Goal: Task Accomplishment & Management: Use online tool/utility

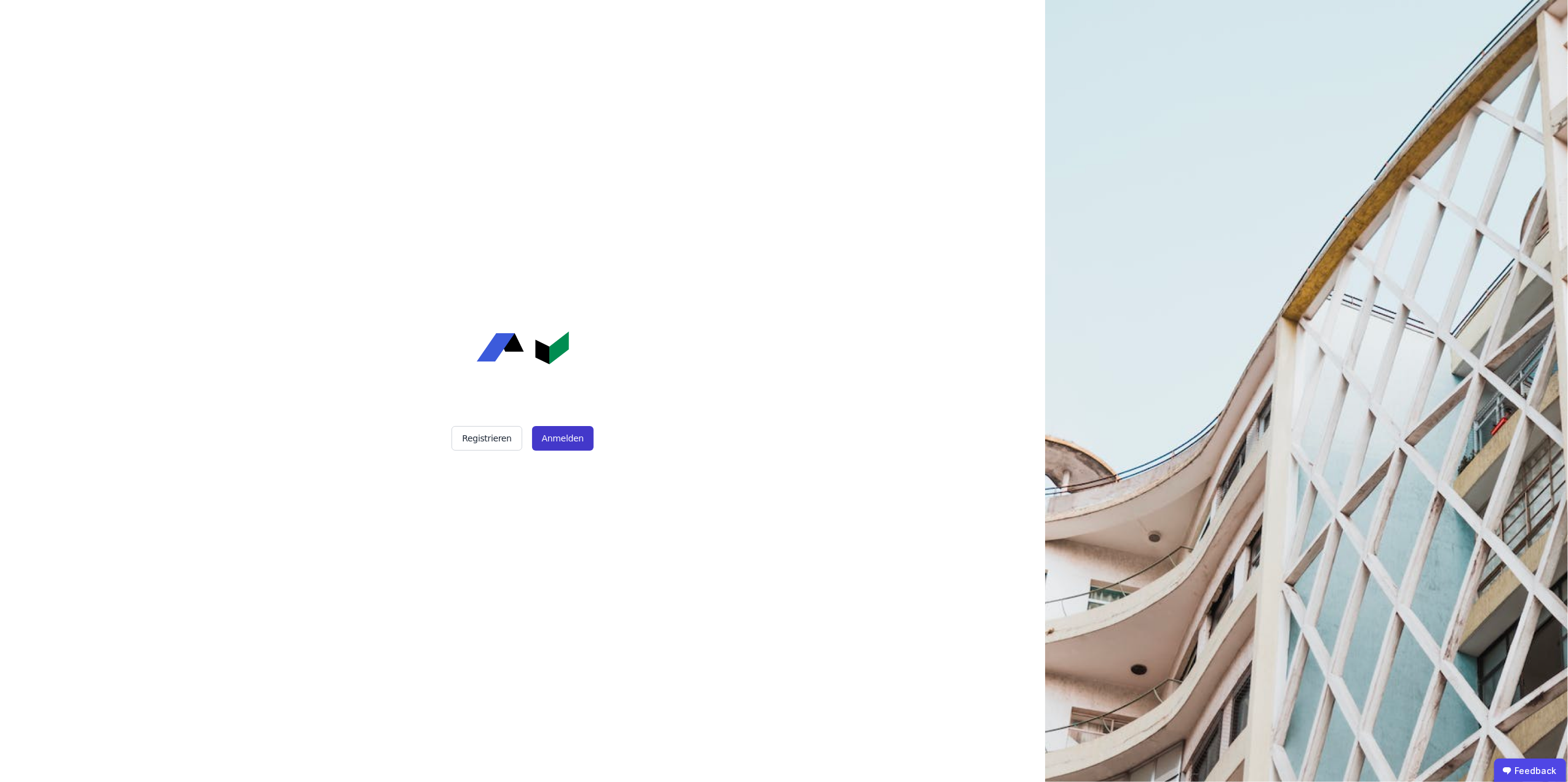
click at [552, 446] on button "Anmelden" at bounding box center [562, 438] width 61 height 25
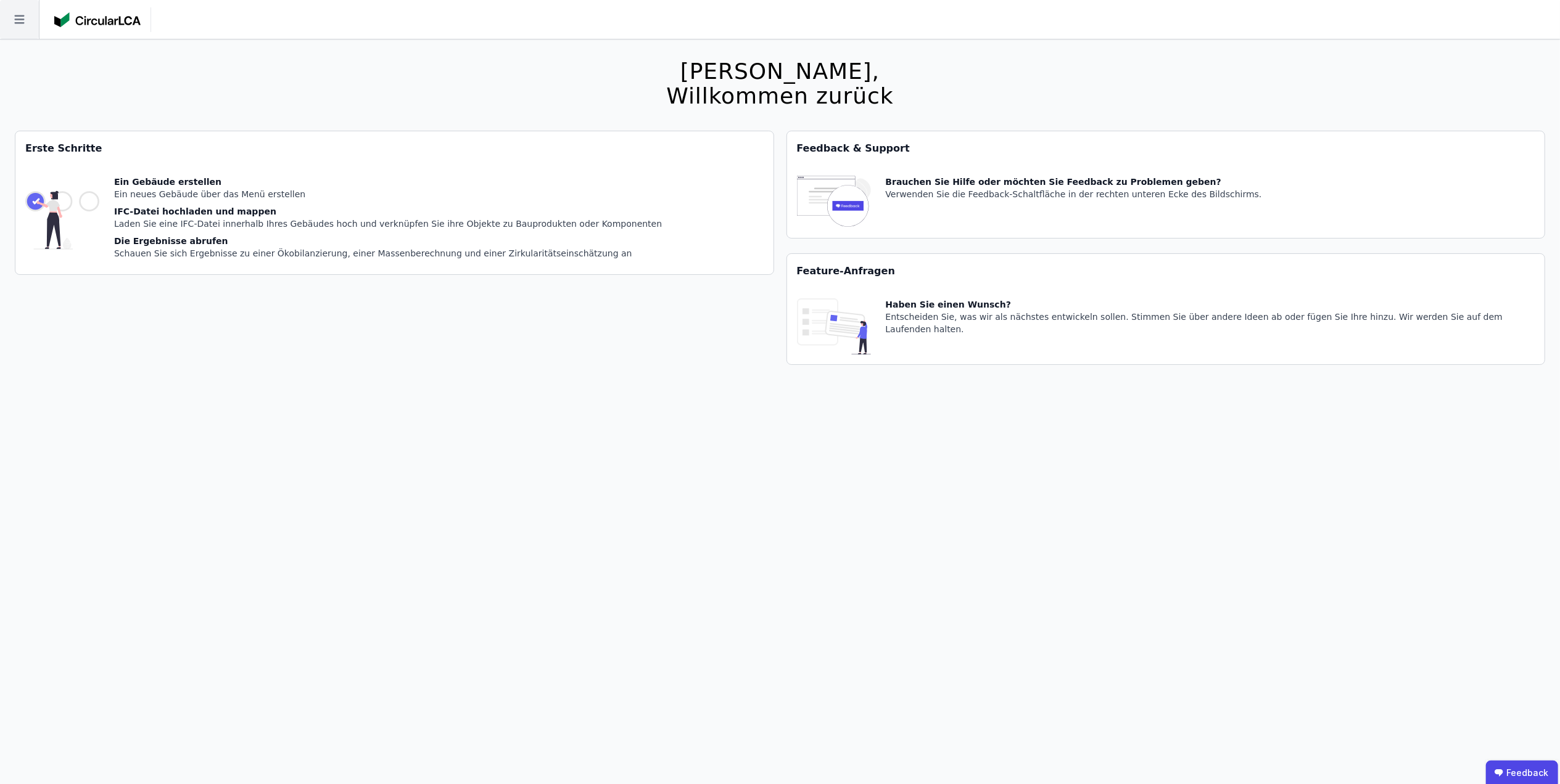
click at [23, 9] on icon at bounding box center [19, 19] width 39 height 39
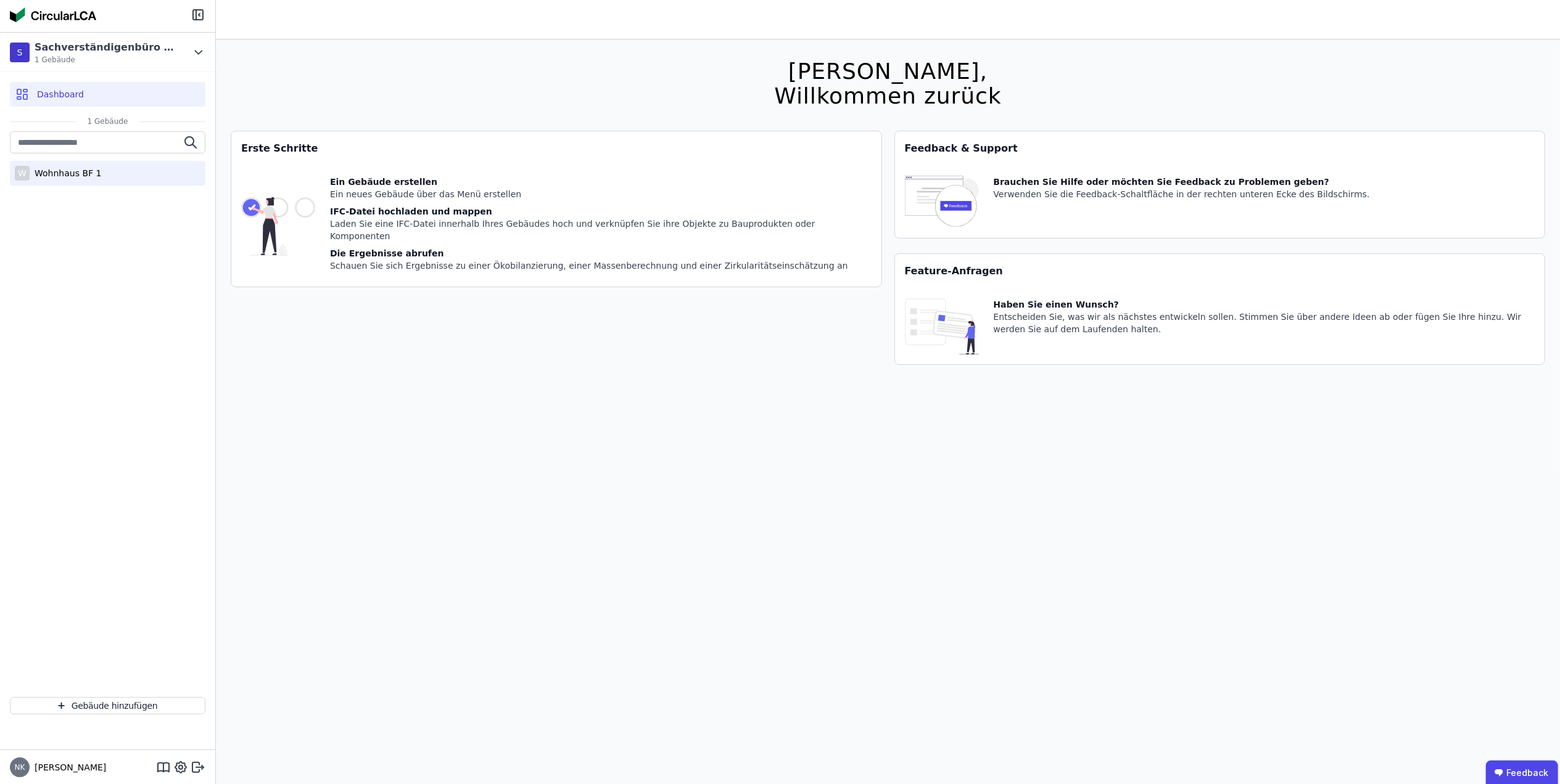
click at [42, 178] on div "Wohnhaus BF 1" at bounding box center [65, 173] width 71 height 12
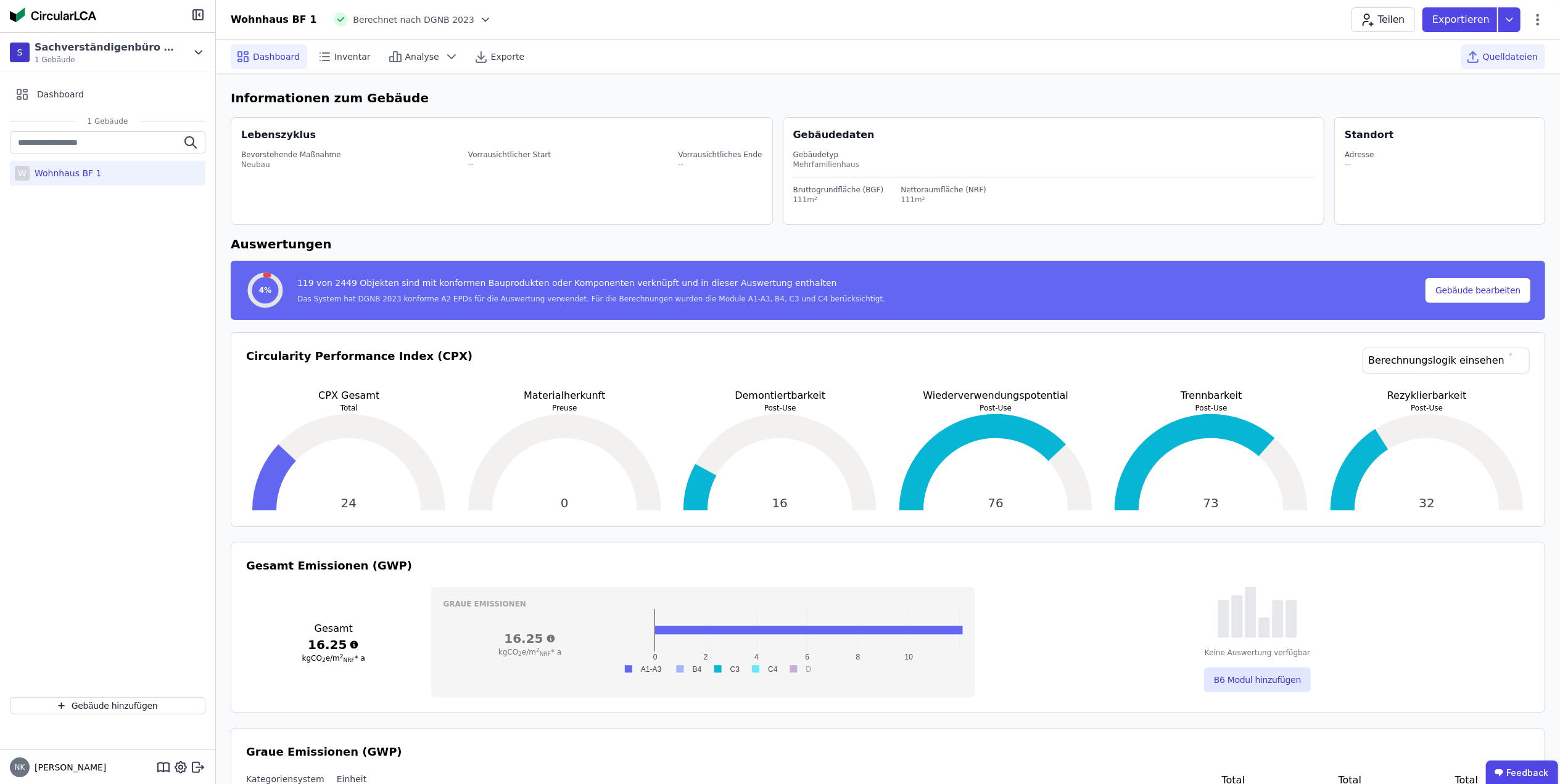
click at [1533, 60] on span "Quelldateien" at bounding box center [1510, 56] width 55 height 12
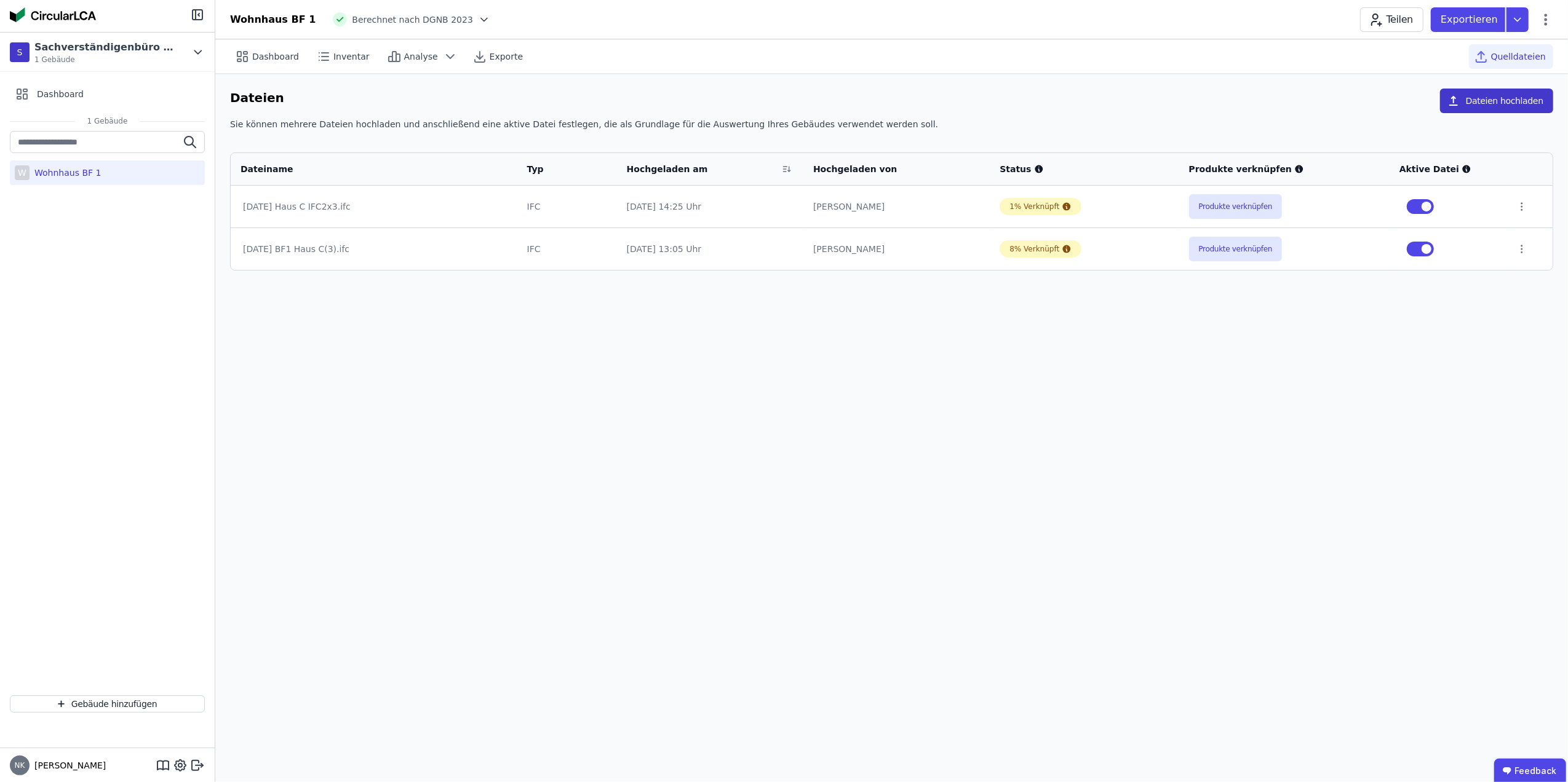
click at [1531, 99] on button "Dateien hochladen" at bounding box center [1496, 100] width 113 height 25
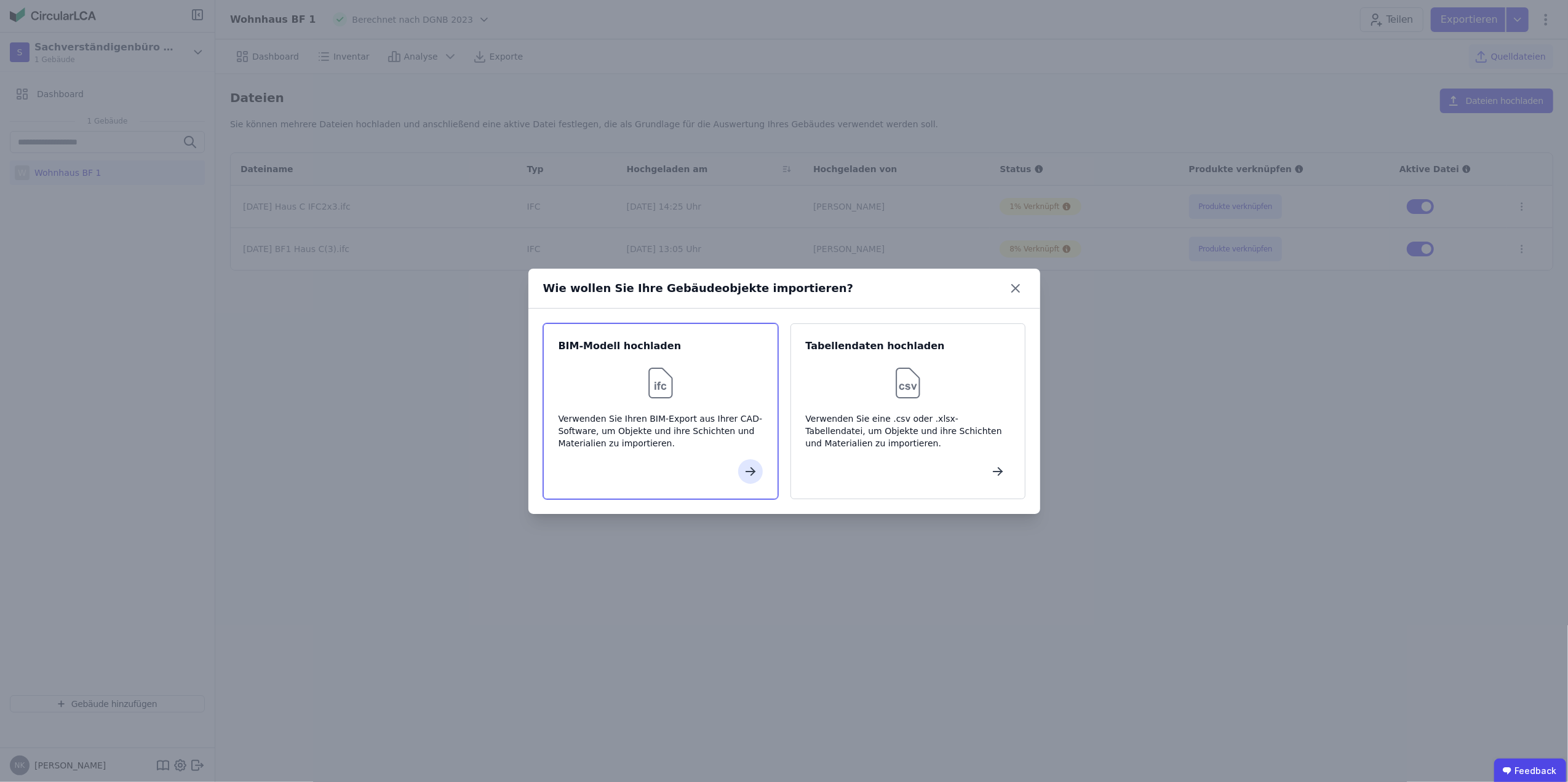
click at [665, 382] on img at bounding box center [660, 383] width 39 height 39
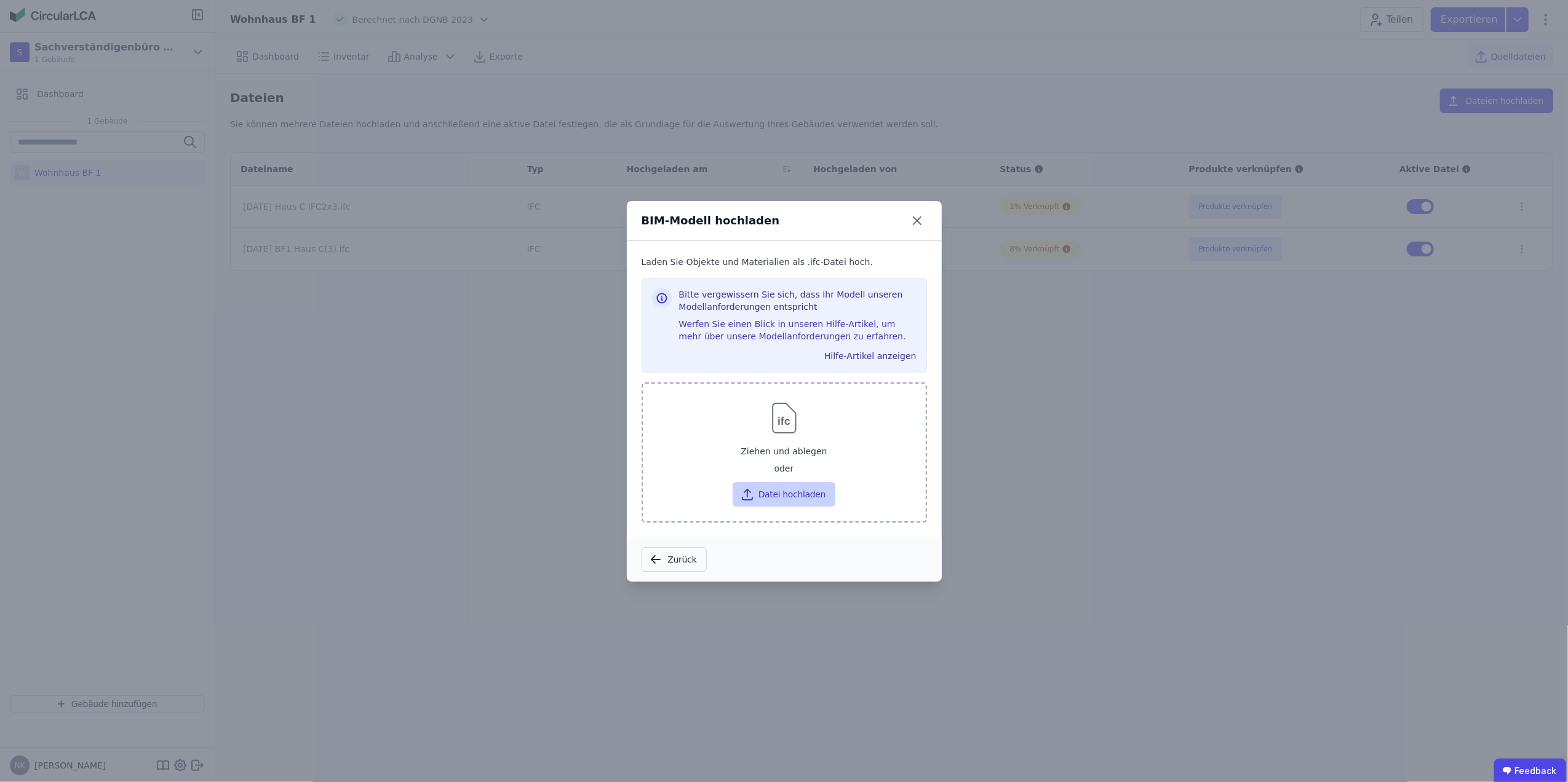
click at [776, 483] on button "Datei hochladen" at bounding box center [784, 494] width 103 height 25
